Goal: Task Accomplishment & Management: Manage account settings

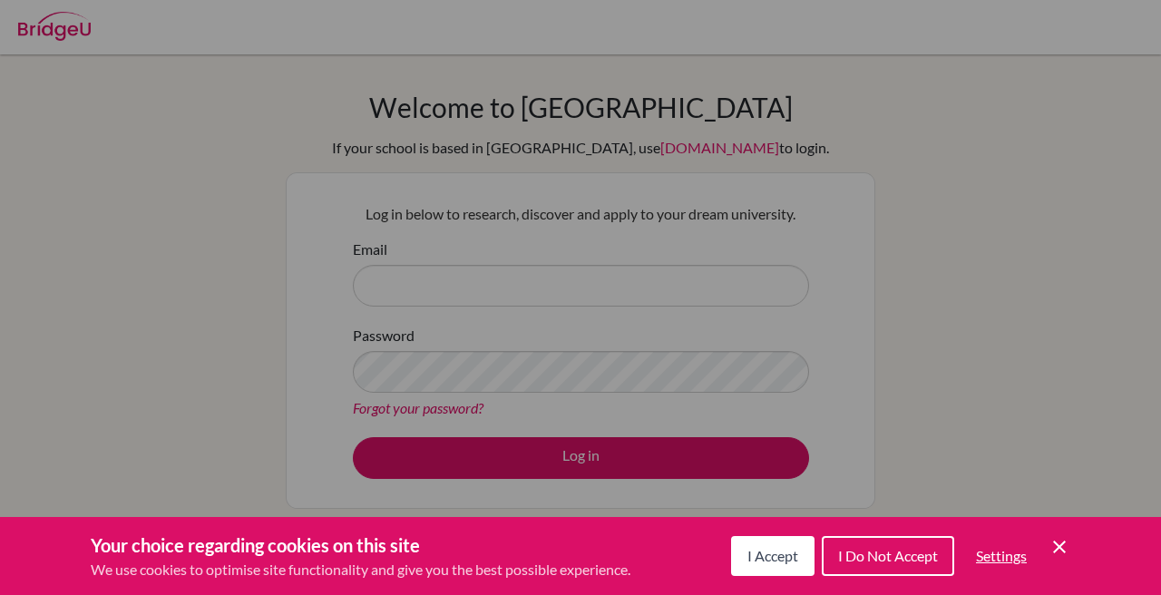
click at [779, 554] on span "I Accept" at bounding box center [772, 555] width 51 height 17
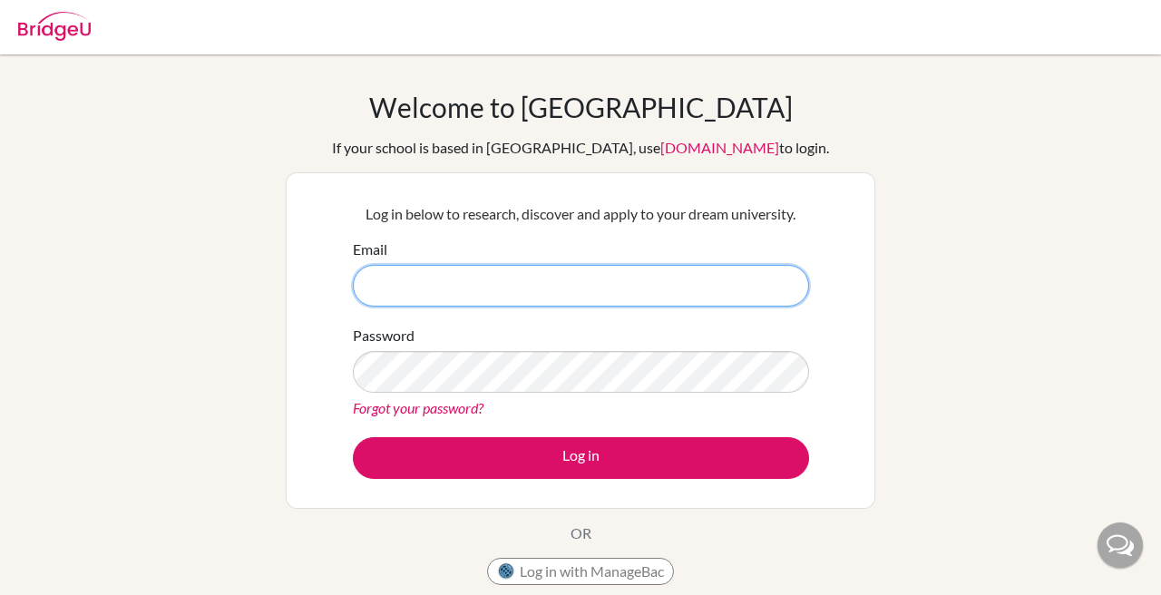
click at [618, 290] on input "Email" at bounding box center [581, 286] width 456 height 42
type input "luciamarciareyes@gmail.com"
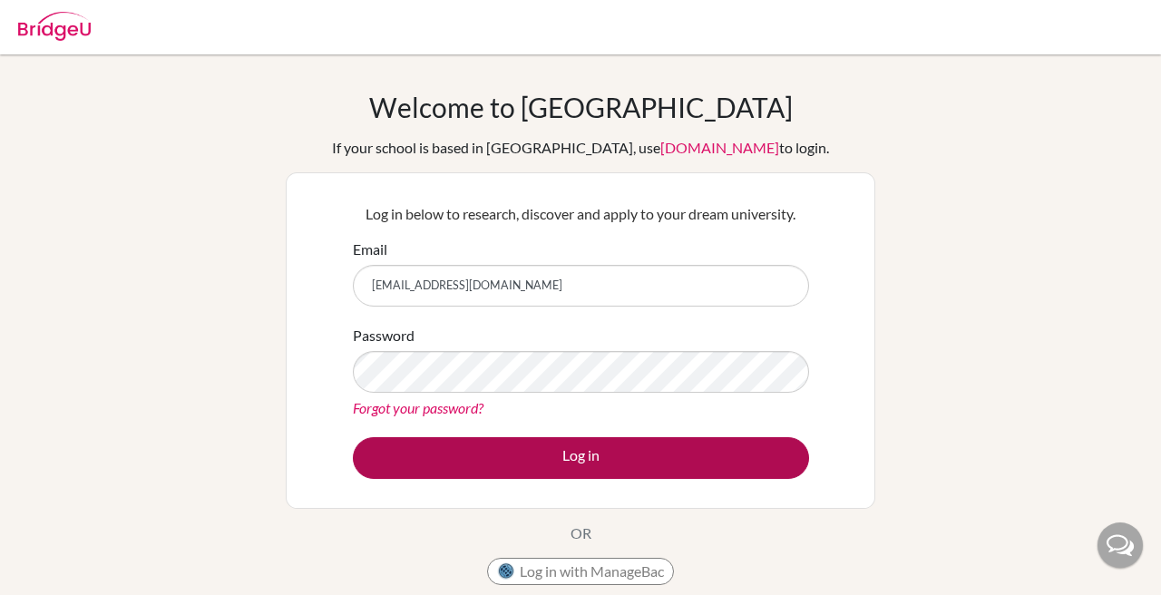
click at [644, 457] on button "Log in" at bounding box center [581, 458] width 456 height 42
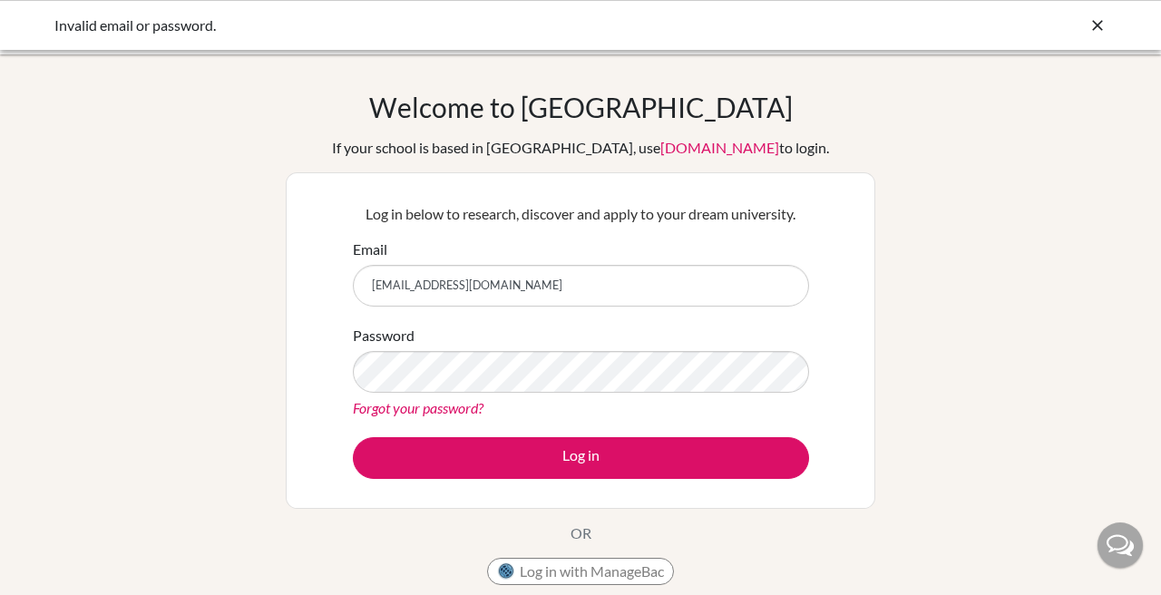
click at [467, 411] on link "Forgot your password?" at bounding box center [418, 407] width 131 height 17
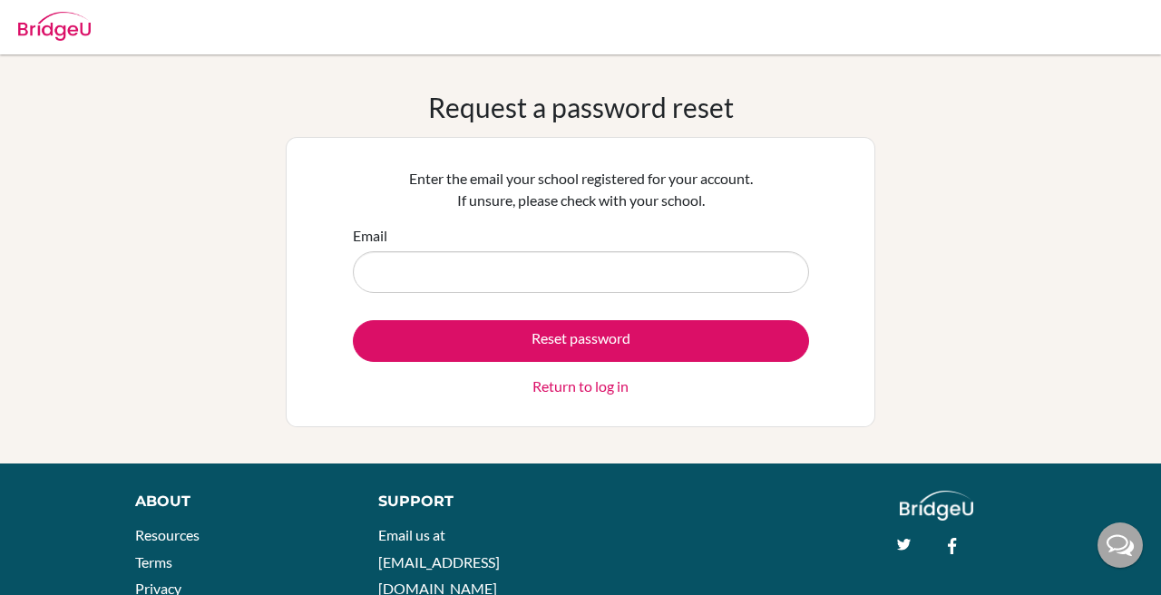
click at [727, 140] on div "Enter the email your school registered for your account. If unsure, please chec…" at bounding box center [581, 282] width 590 height 290
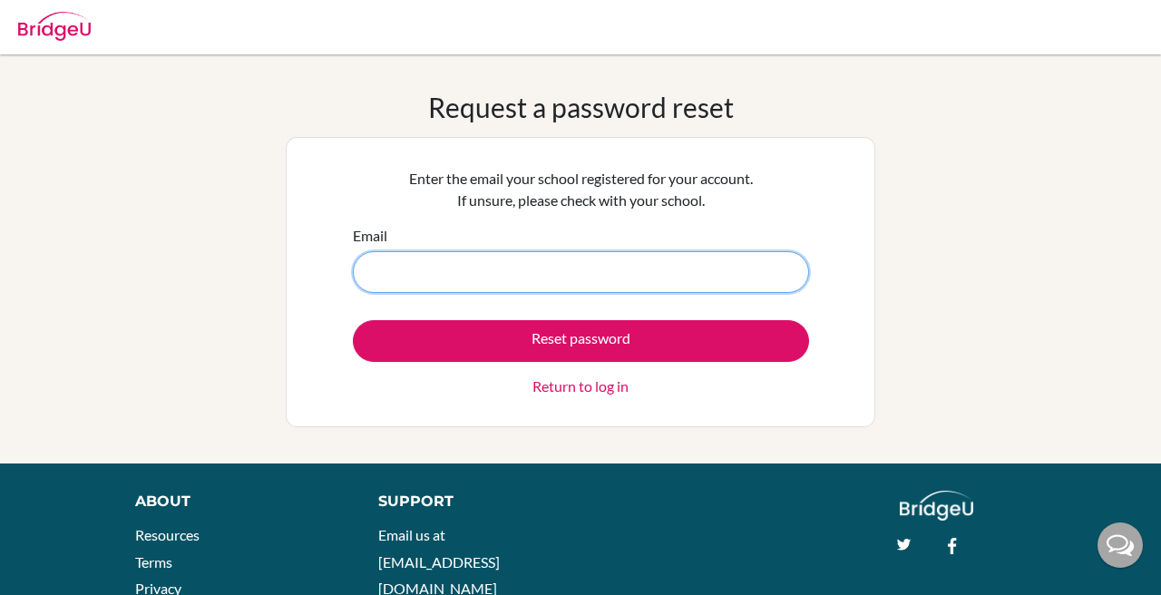
click at [728, 279] on input "Email" at bounding box center [581, 272] width 456 height 42
click at [728, 281] on input "Email" at bounding box center [581, 272] width 456 height 42
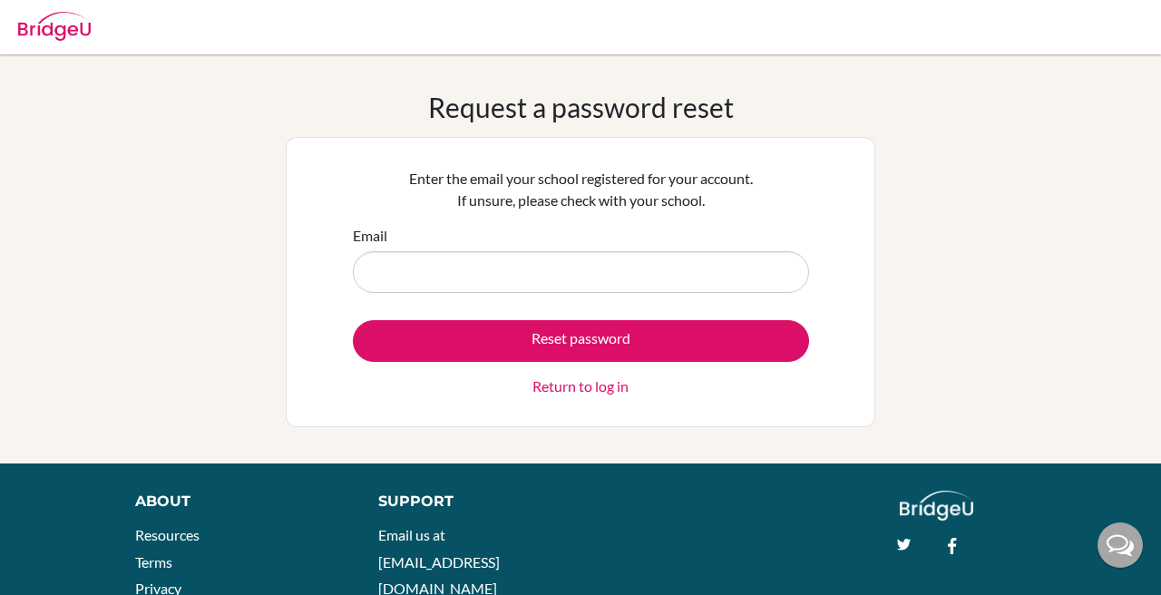
click at [718, 225] on div "Email" at bounding box center [581, 259] width 456 height 68
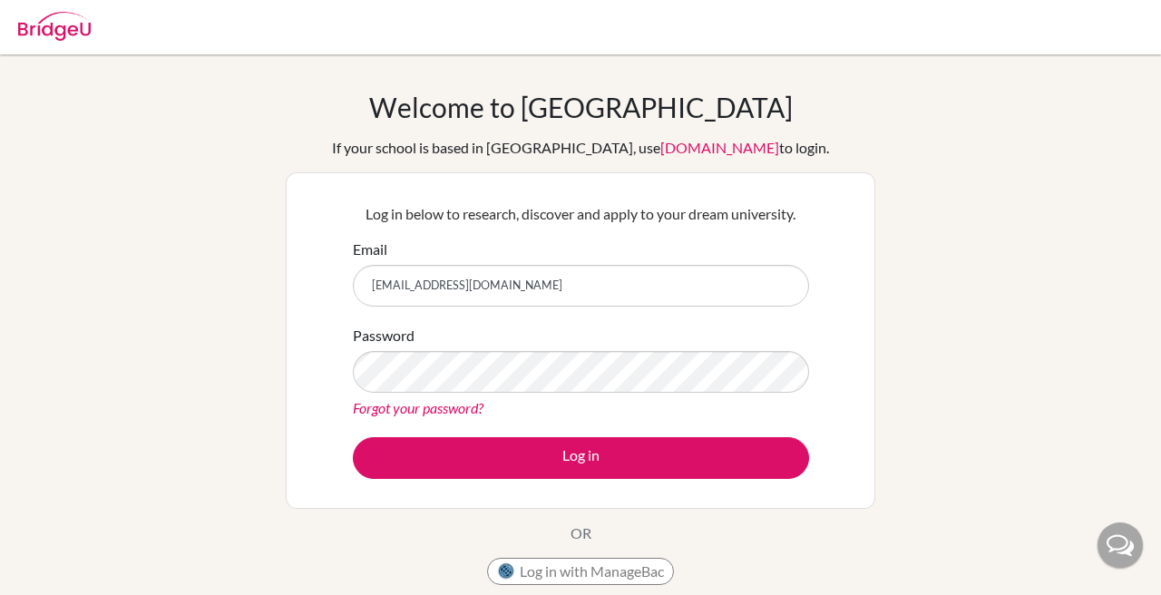
type input "luciamarciareyes@gmai.com"
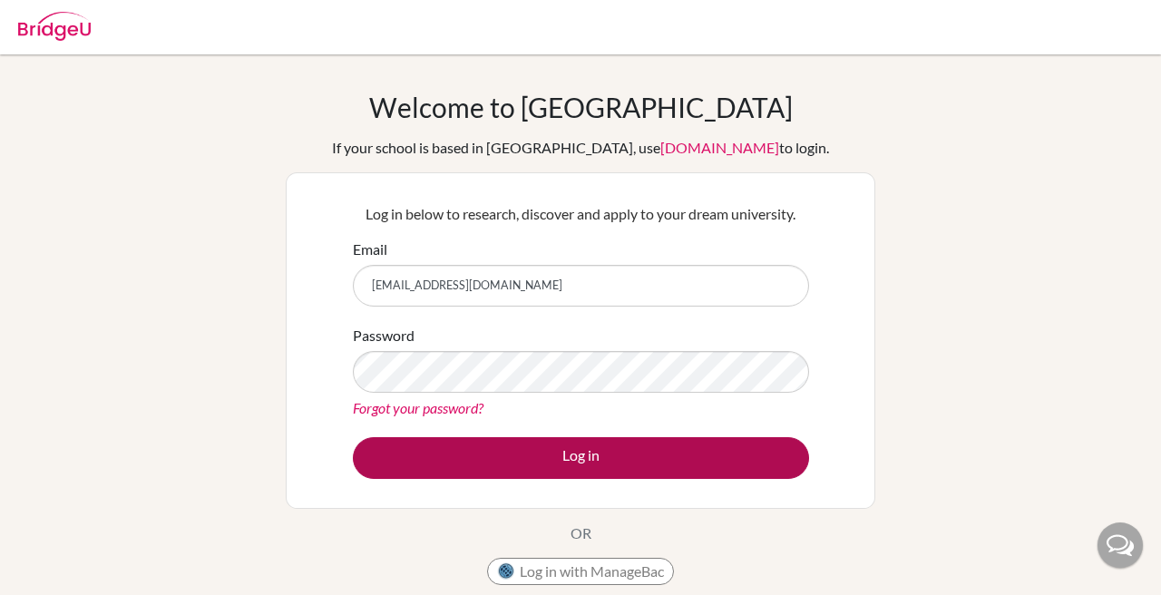
click at [428, 460] on button "Log in" at bounding box center [581, 458] width 456 height 42
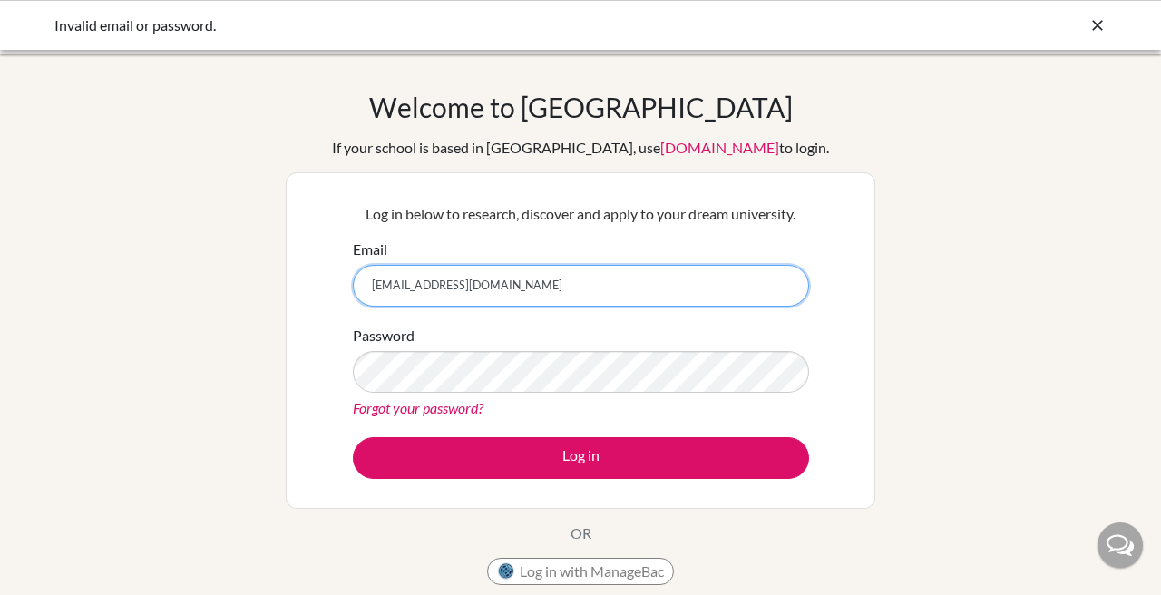
click at [487, 282] on input "luciamarciareyes@gmai.com" at bounding box center [581, 286] width 456 height 42
type input "[EMAIL_ADDRESS][DOMAIN_NAME]"
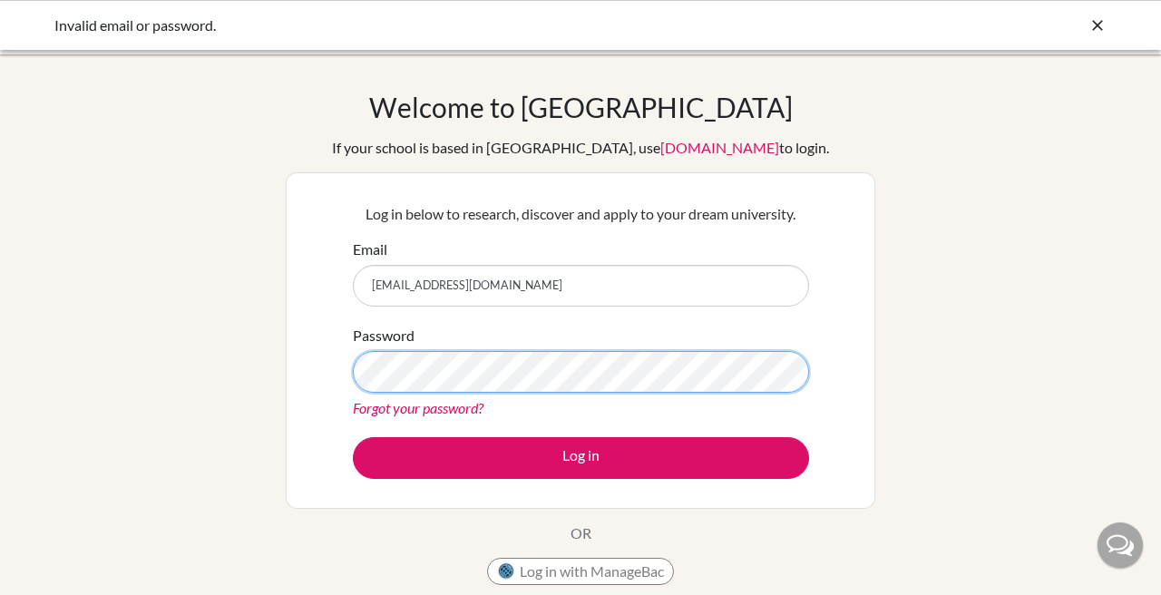
click at [581, 457] on button "Log in" at bounding box center [581, 458] width 456 height 42
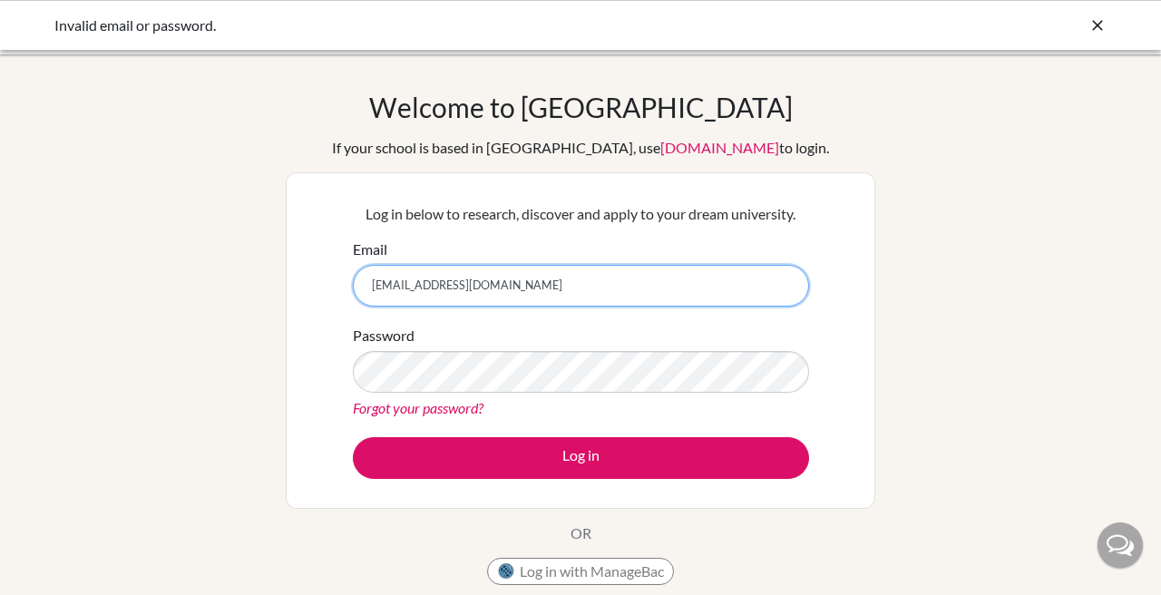
drag, startPoint x: 546, startPoint y: 295, endPoint x: 276, endPoint y: 293, distance: 270.3
click at [276, 293] on div "Welcome to [GEOGRAPHIC_DATA] If your school is based in [GEOGRAPHIC_DATA], use …" at bounding box center [580, 387] width 1161 height 593
drag, startPoint x: 534, startPoint y: 288, endPoint x: 229, endPoint y: 292, distance: 305.7
click at [229, 292] on div "Welcome to [GEOGRAPHIC_DATA] If your school is based in [GEOGRAPHIC_DATA], use …" at bounding box center [580, 387] width 1161 height 593
type input "[EMAIL_ADDRESS][DOMAIN_NAME]"
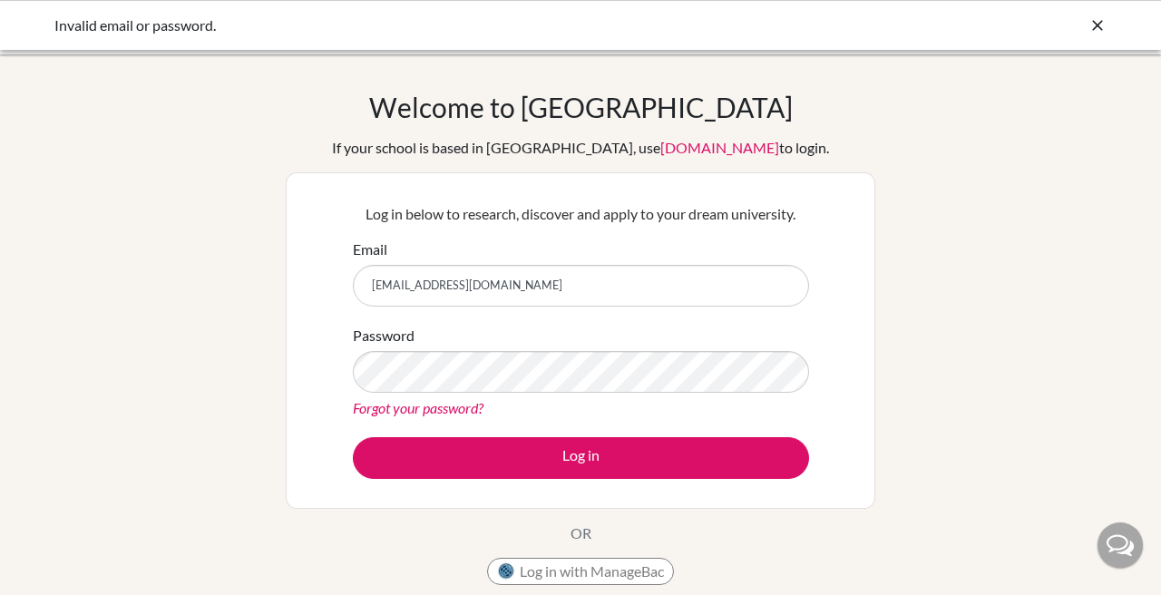
click at [723, 337] on div "Password Forgot your password?" at bounding box center [581, 372] width 456 height 94
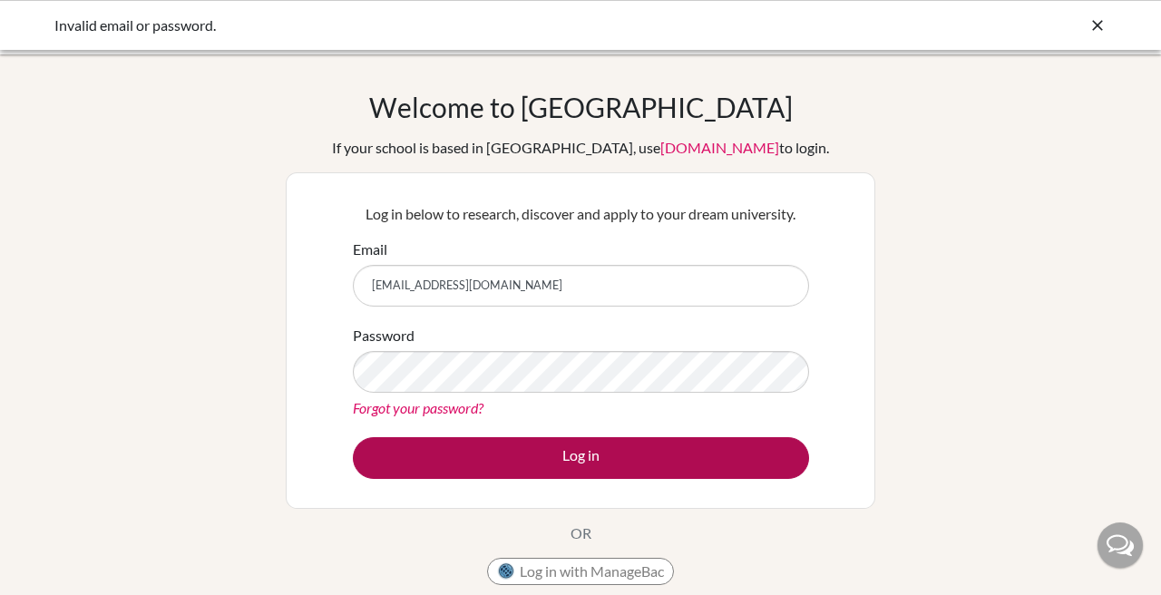
click at [639, 463] on button "Log in" at bounding box center [581, 458] width 456 height 42
